Goal: Task Accomplishment & Management: Complete application form

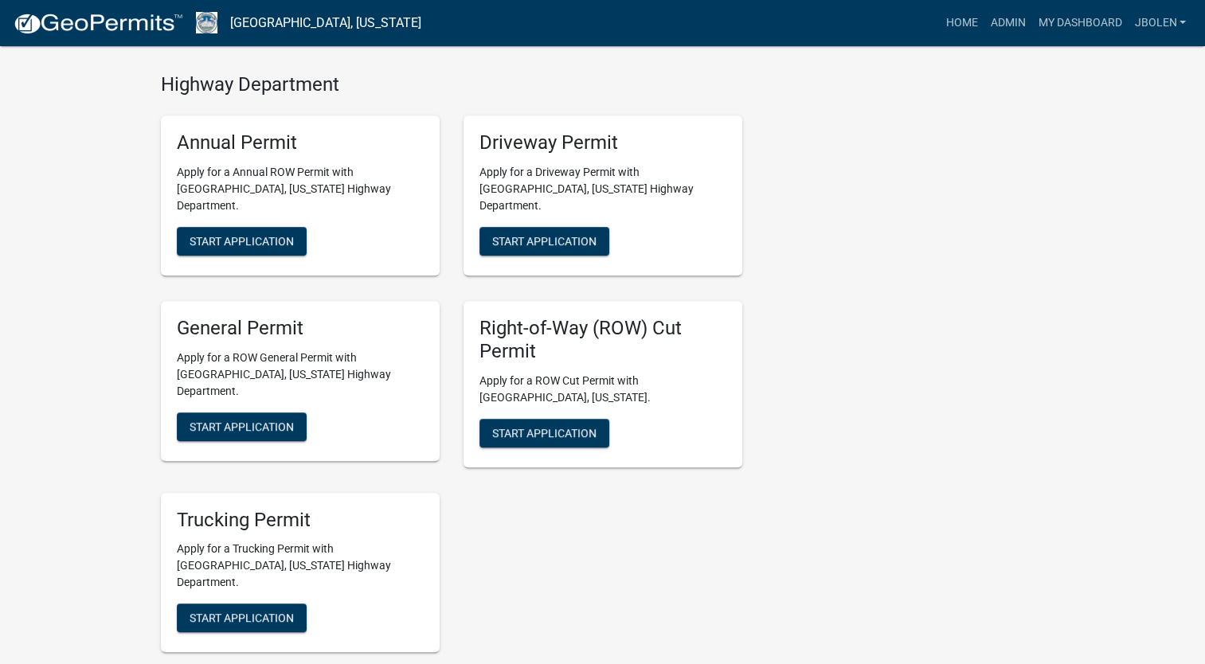
scroll to position [876, 0]
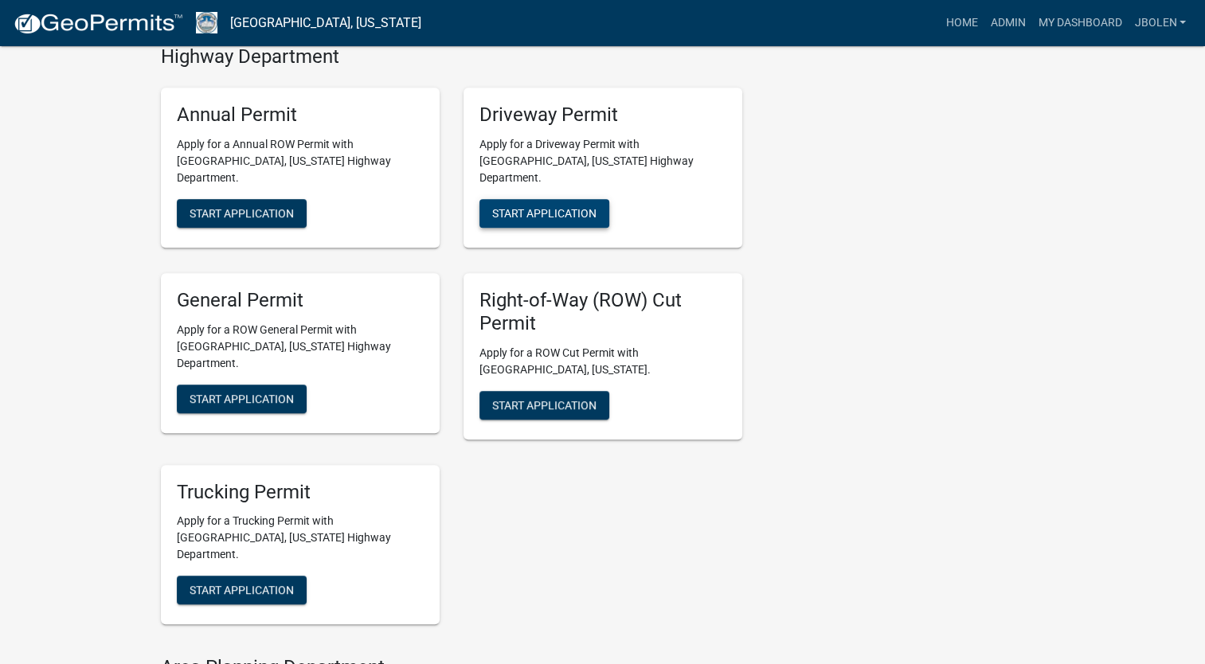
click at [548, 199] on button "Start Application" at bounding box center [544, 213] width 130 height 29
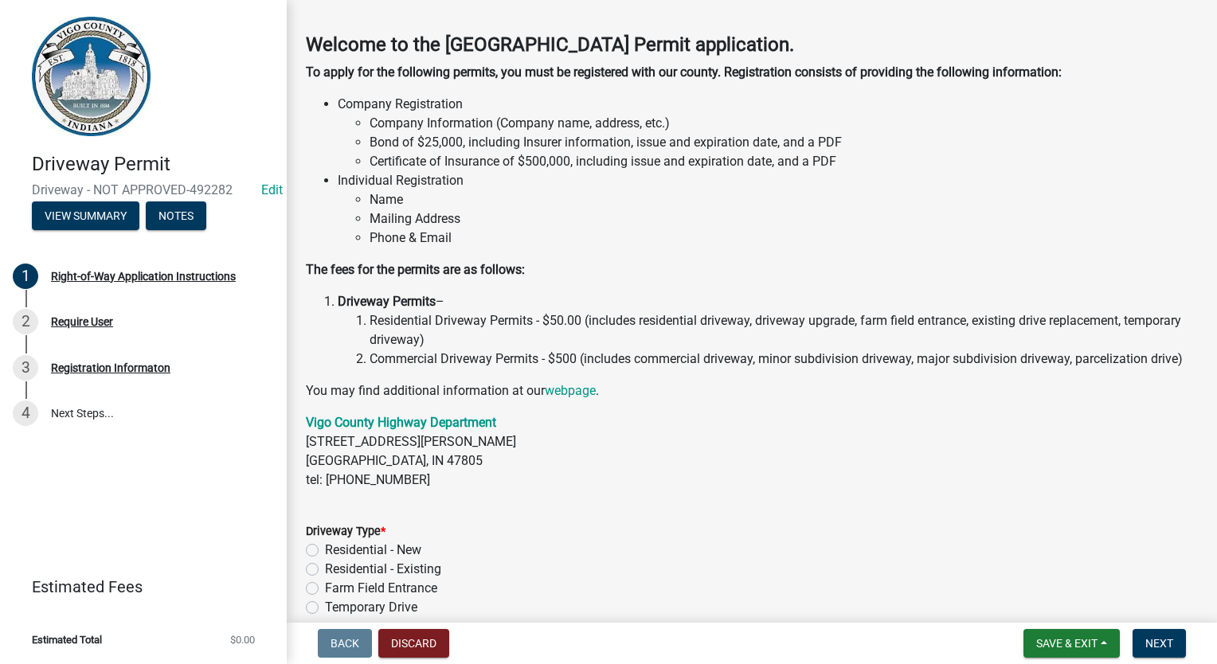
scroll to position [159, 0]
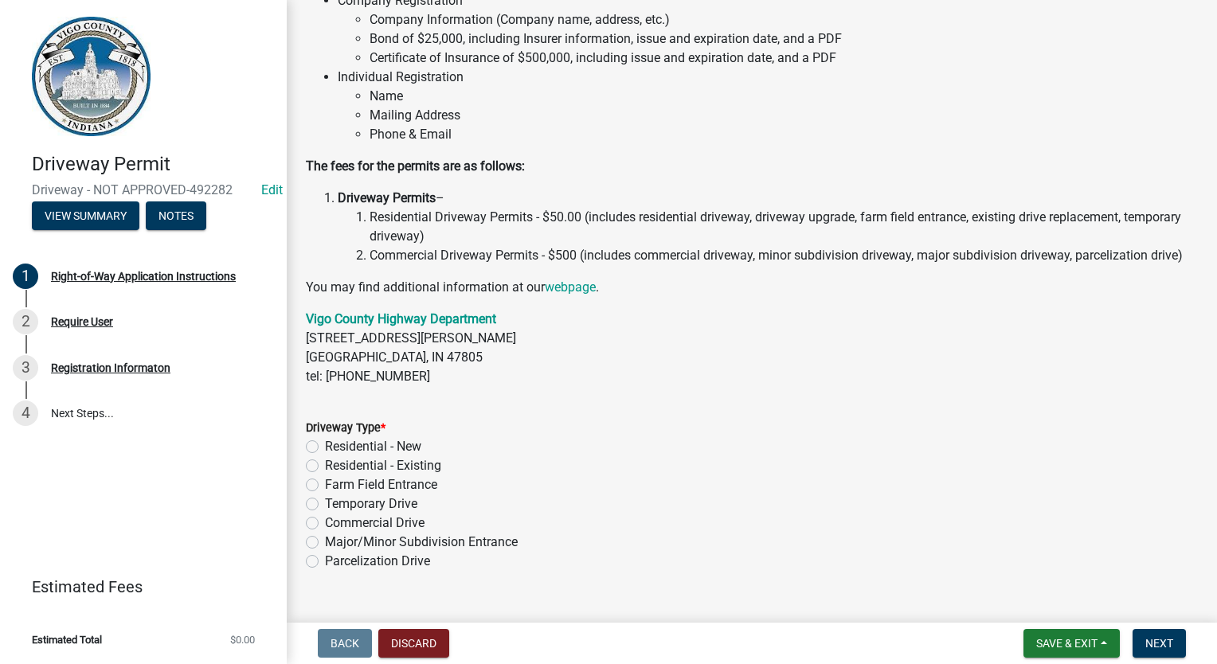
click at [325, 514] on label "Temporary Drive" at bounding box center [371, 503] width 92 height 19
click at [325, 505] on input "Temporary Drive" at bounding box center [330, 499] width 10 height 10
radio input "true"
click at [1151, 650] on button "Next" at bounding box center [1158, 643] width 53 height 29
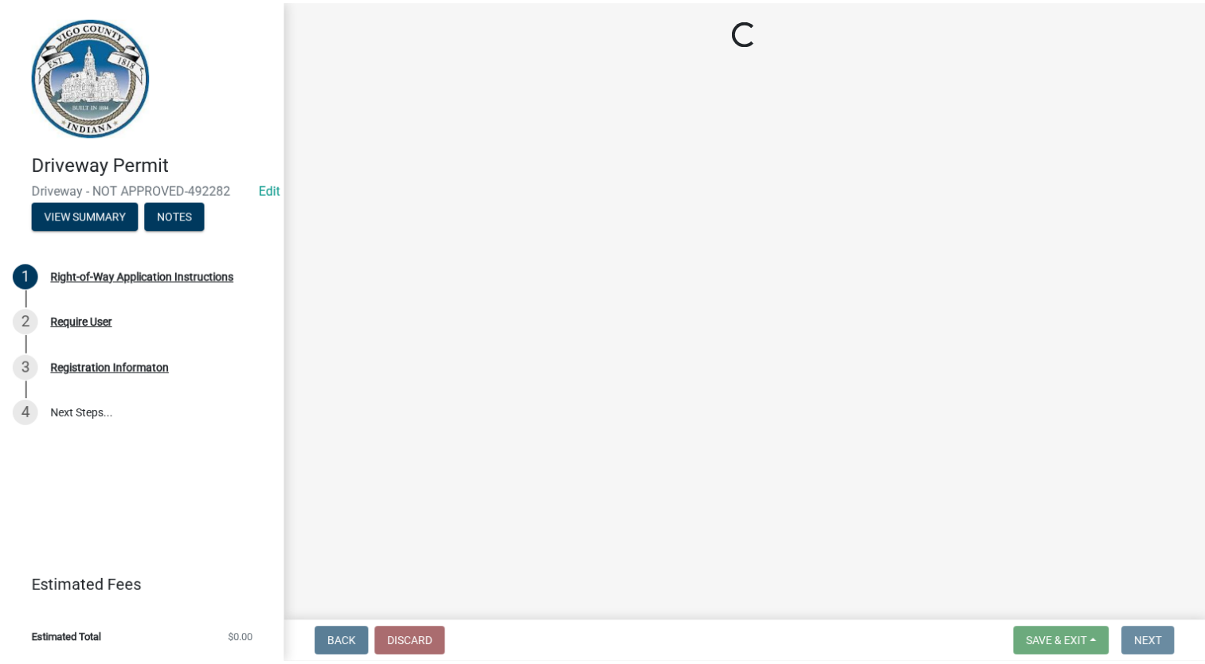
scroll to position [0, 0]
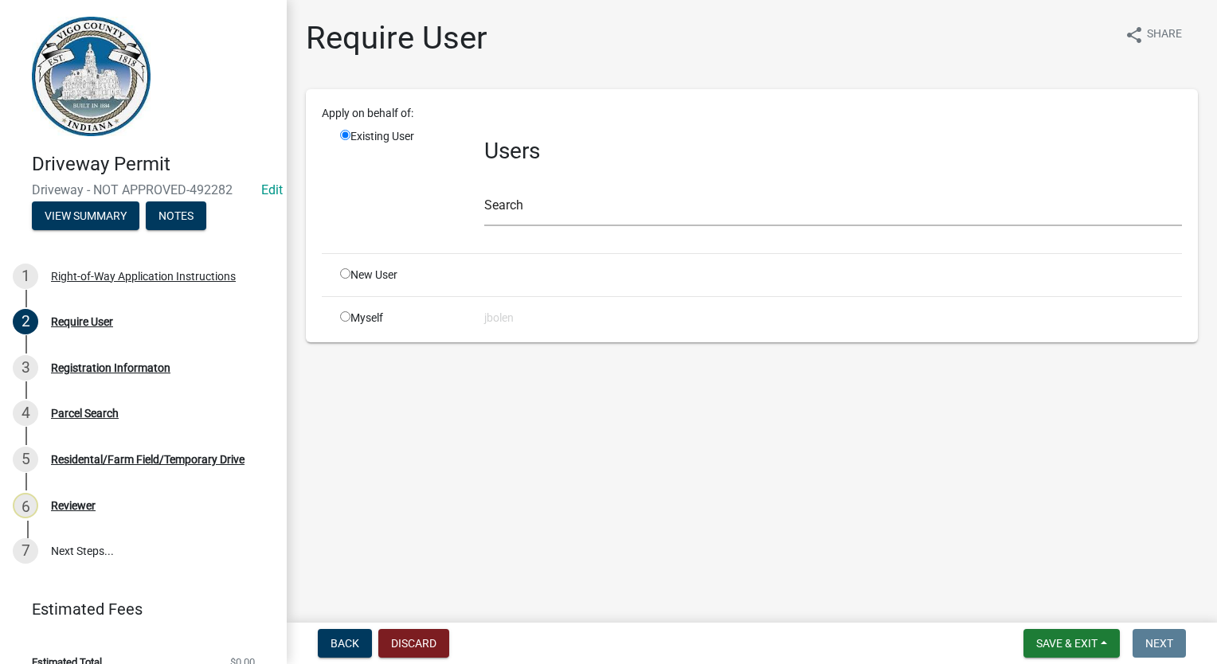
click at [349, 315] on input "radio" at bounding box center [345, 316] width 10 height 10
radio input "true"
radio input "false"
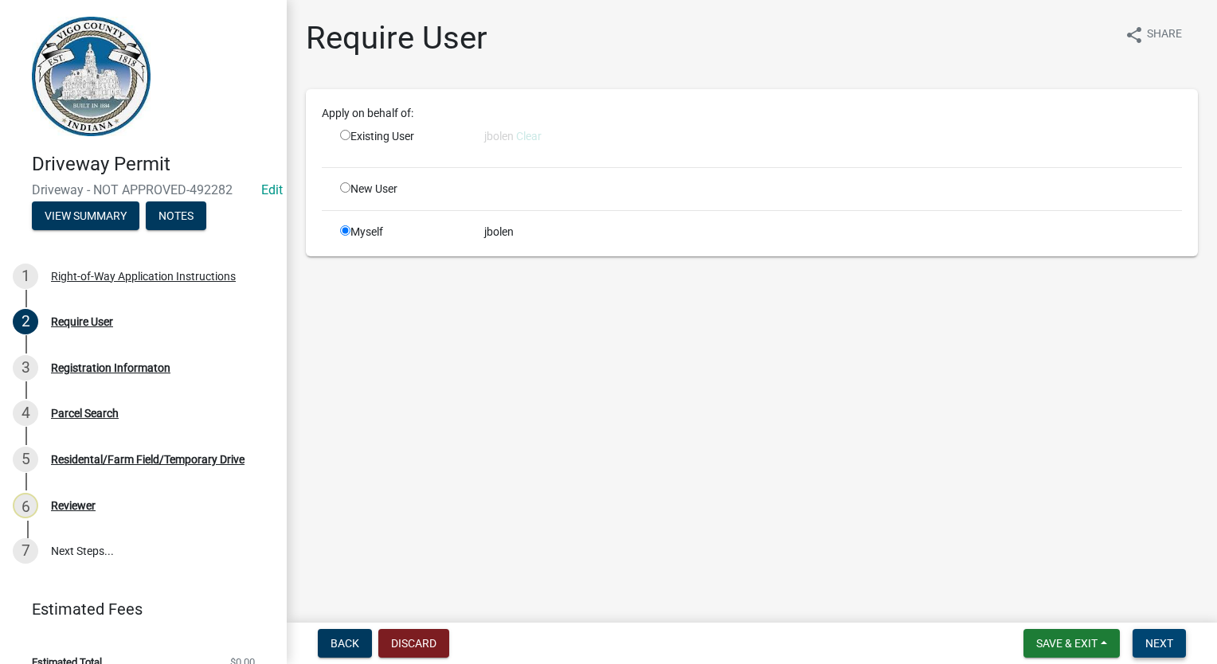
click at [1159, 648] on span "Next" at bounding box center [1159, 643] width 28 height 13
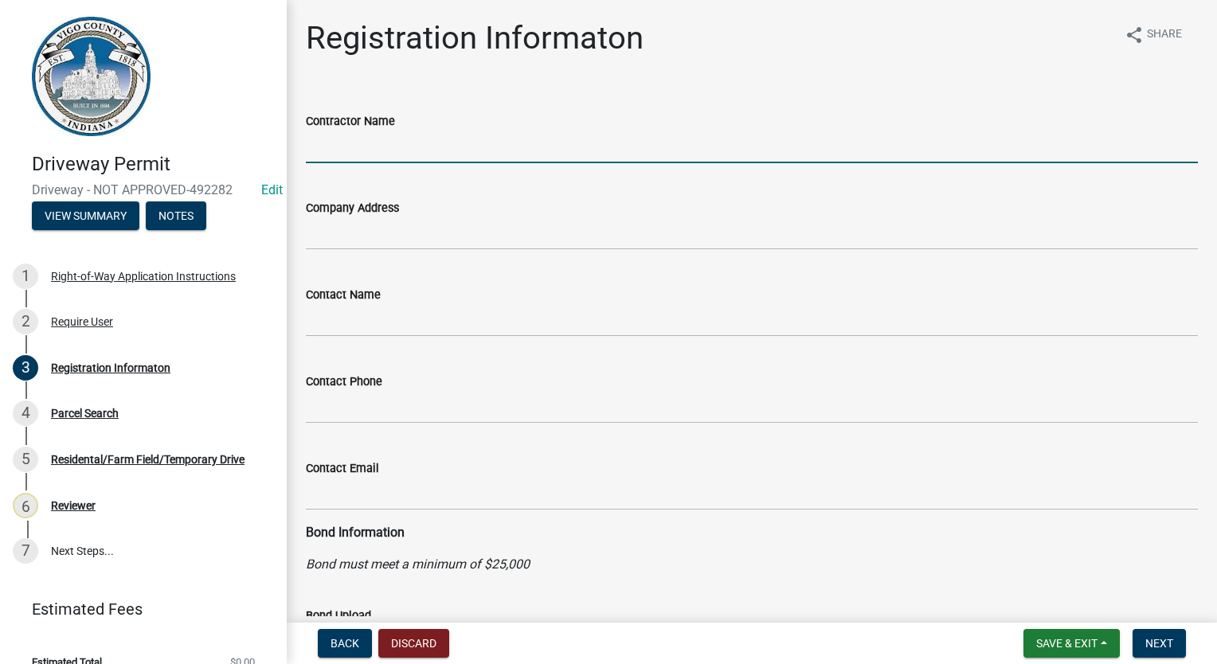
click at [357, 156] on input "Contractor Name" at bounding box center [752, 147] width 892 height 33
type input "i"
type input "[PERSON_NAME]"
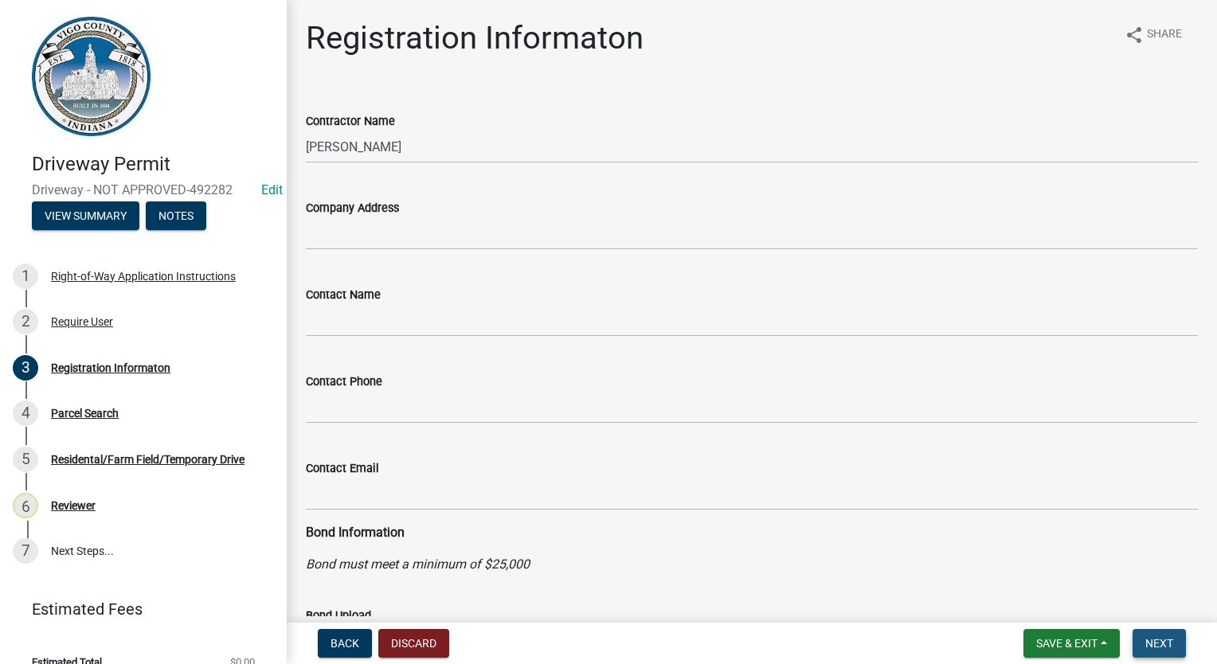
click at [1162, 638] on span "Next" at bounding box center [1159, 643] width 28 height 13
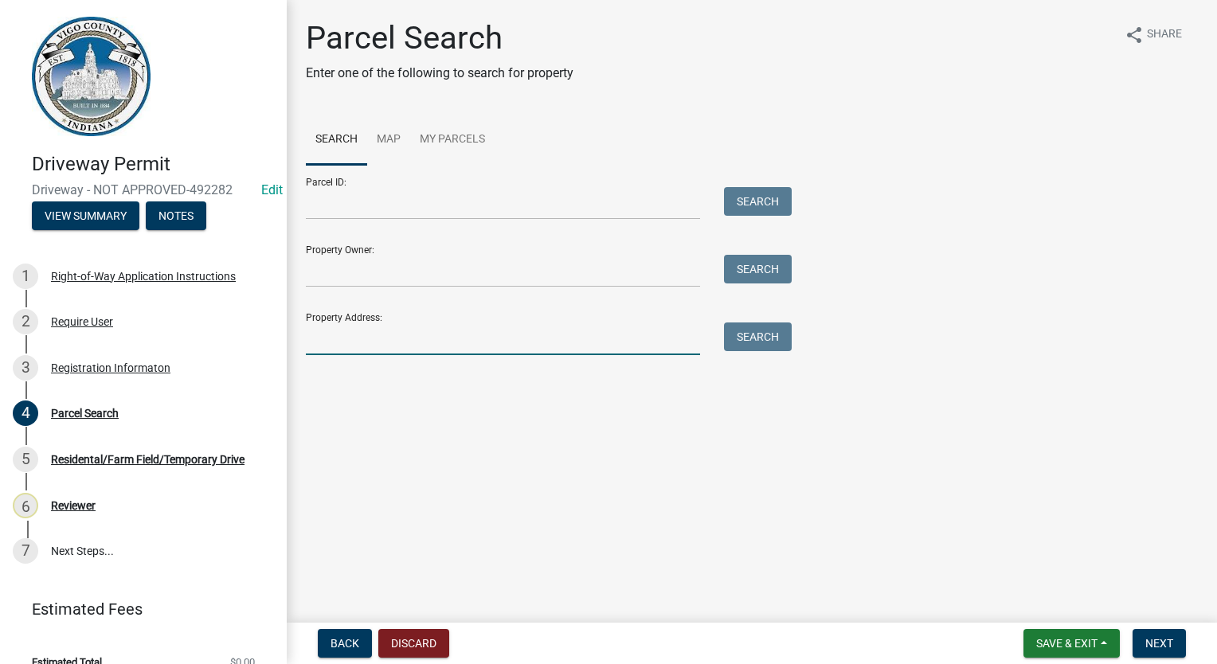
click at [573, 350] on input "Property Address:" at bounding box center [503, 338] width 394 height 33
click at [392, 341] on input "Property Address:" at bounding box center [503, 338] width 394 height 33
type input "6271"
click at [769, 333] on button "Search" at bounding box center [758, 336] width 68 height 29
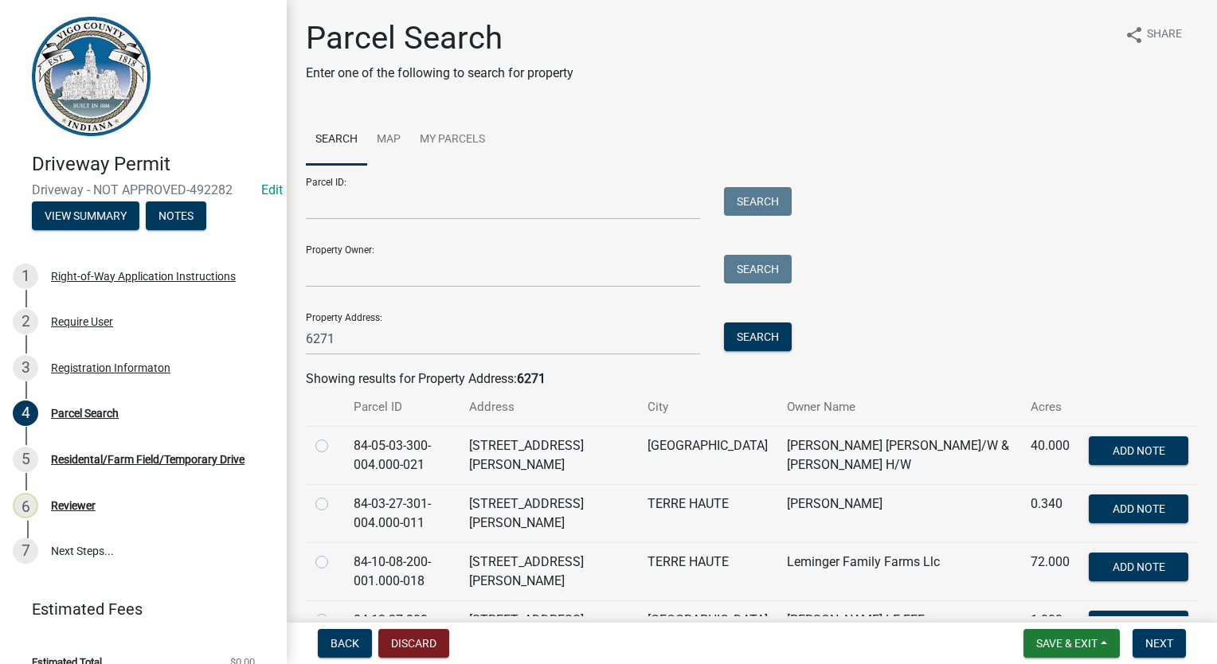
click at [334, 436] on label at bounding box center [334, 436] width 0 height 0
click at [334, 447] on input "radio" at bounding box center [339, 441] width 10 height 10
radio input "true"
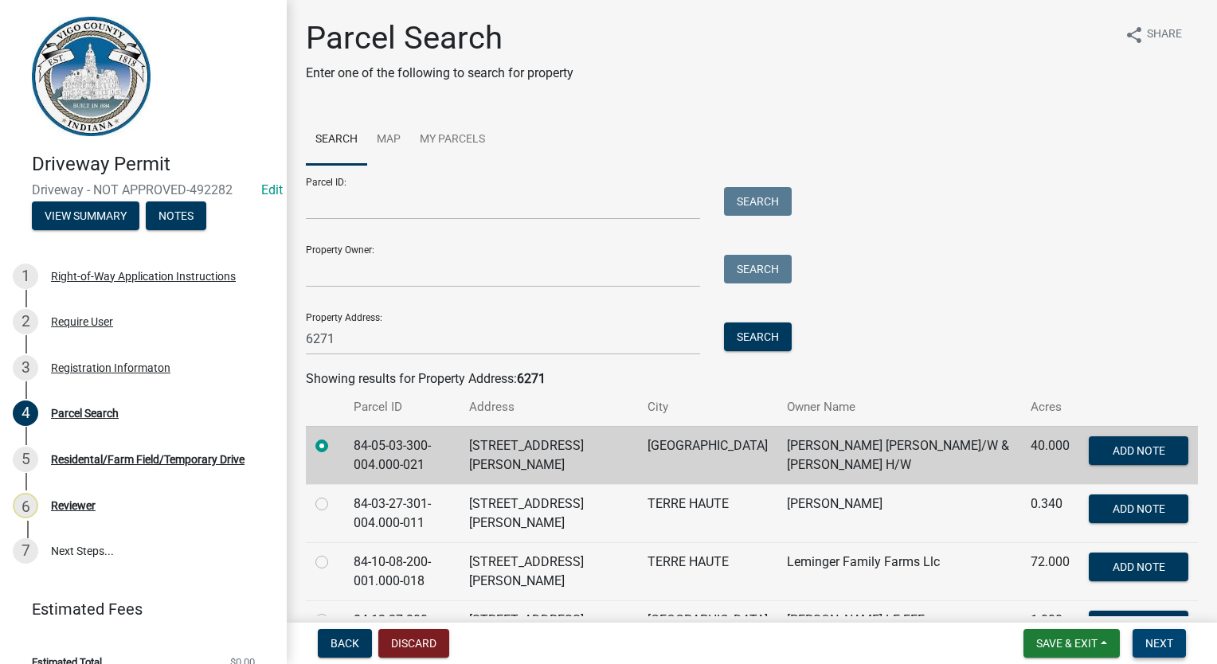
click at [1156, 650] on button "Next" at bounding box center [1158, 643] width 53 height 29
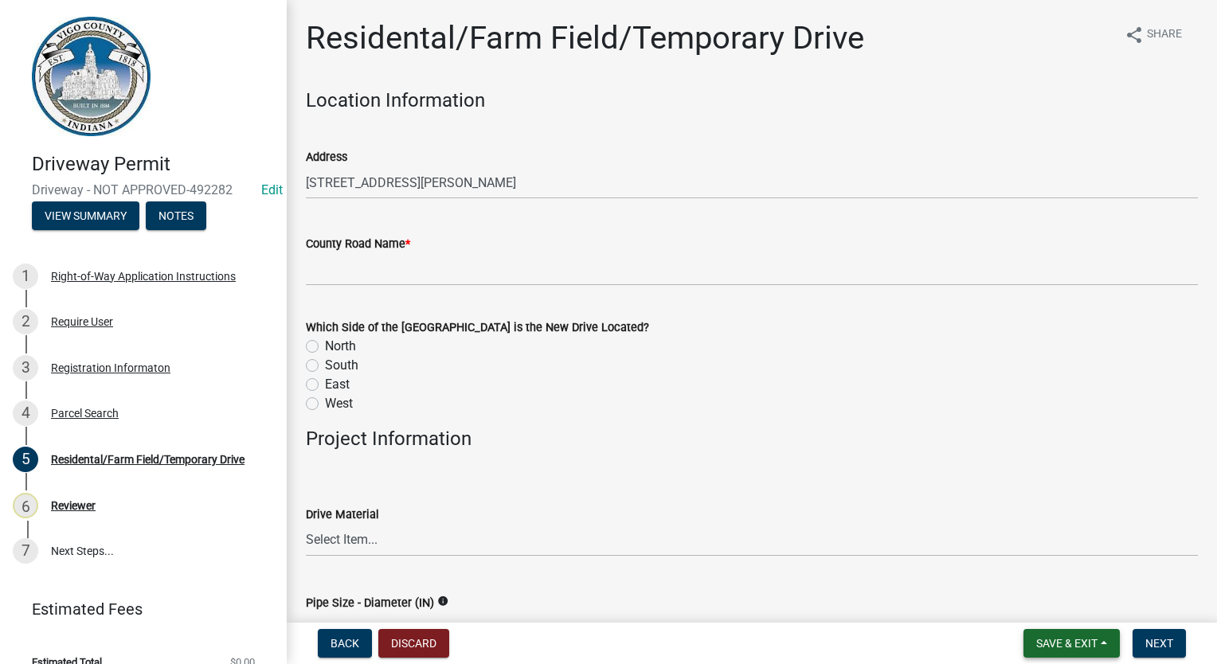
click at [1065, 639] on span "Save & Exit" at bounding box center [1066, 643] width 61 height 13
click at [1081, 607] on button "Save & Exit" at bounding box center [1055, 602] width 127 height 38
